Goal: Find specific page/section

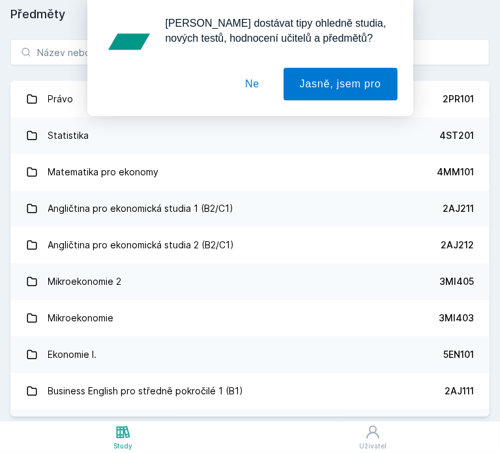
click at [257, 82] on button "Ne" at bounding box center [252, 84] width 47 height 33
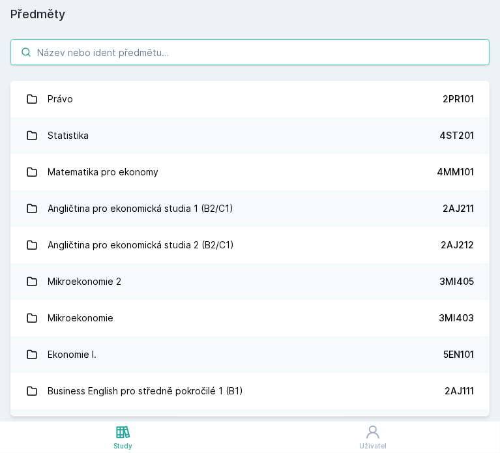
click at [190, 52] on input "search" at bounding box center [249, 52] width 479 height 26
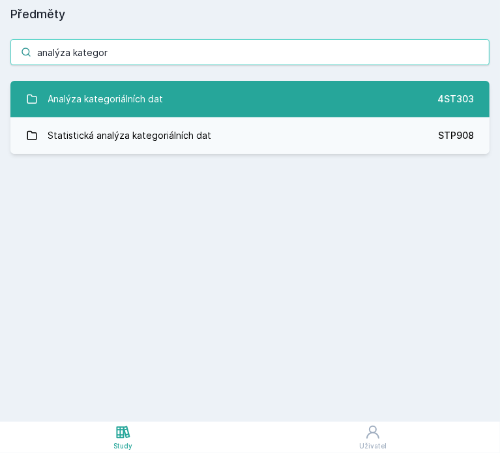
type input "analýza kategor"
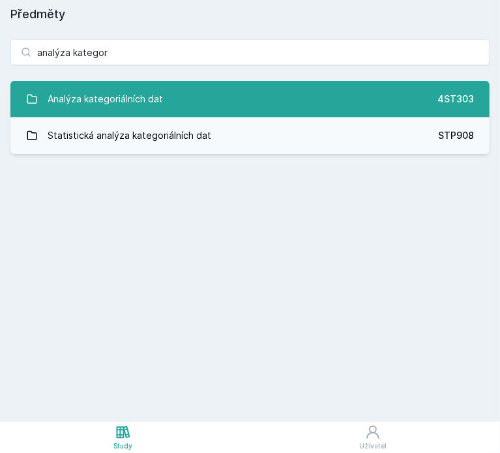
click at [156, 108] on div "Analýza kategoriálních dat" at bounding box center [105, 99] width 115 height 26
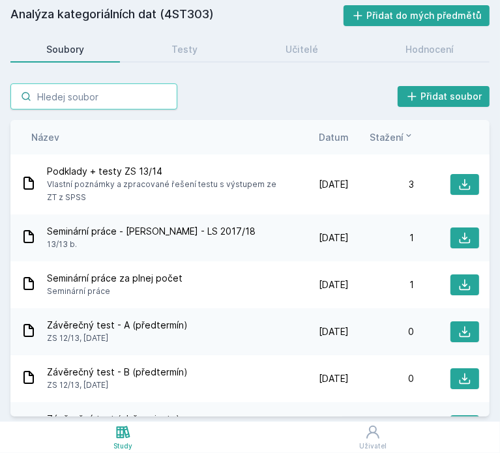
click at [117, 95] on input "search" at bounding box center [93, 96] width 167 height 26
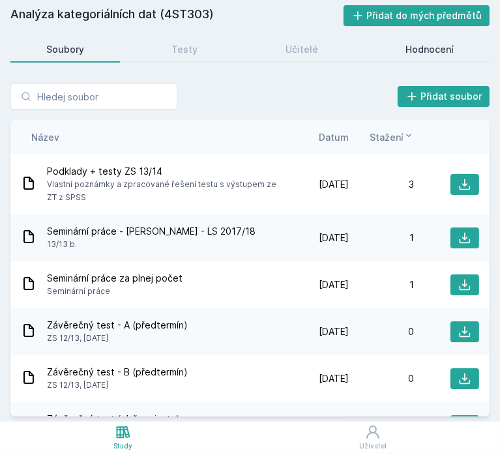
click at [447, 46] on div "Hodnocení" at bounding box center [429, 49] width 48 height 13
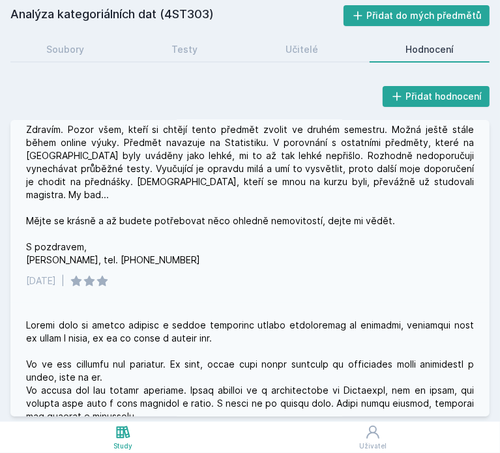
scroll to position [12, 0]
